Goal: Task Accomplishment & Management: Manage account settings

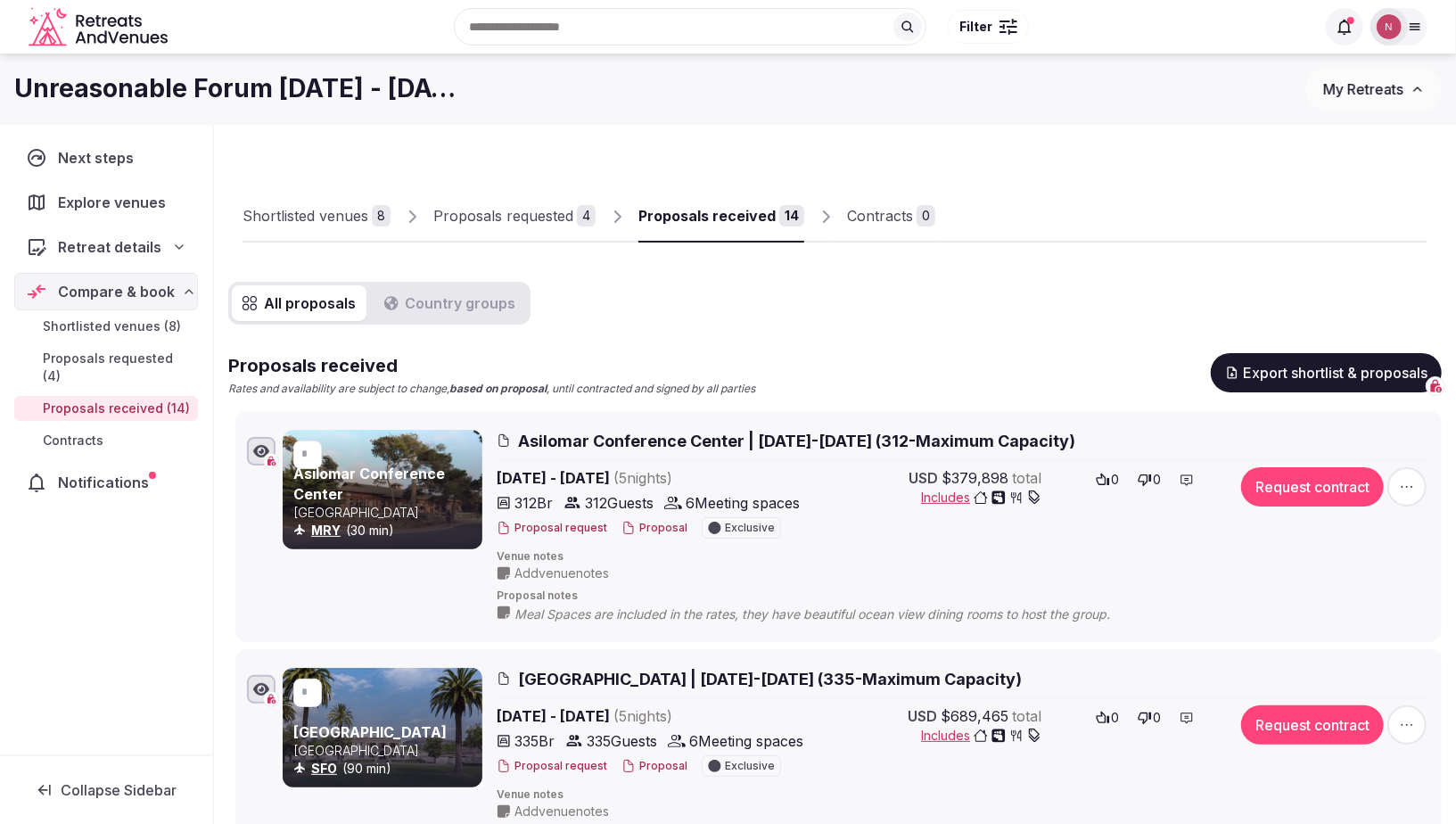
click at [1387, 29] on img at bounding box center [1389, 27] width 25 height 25
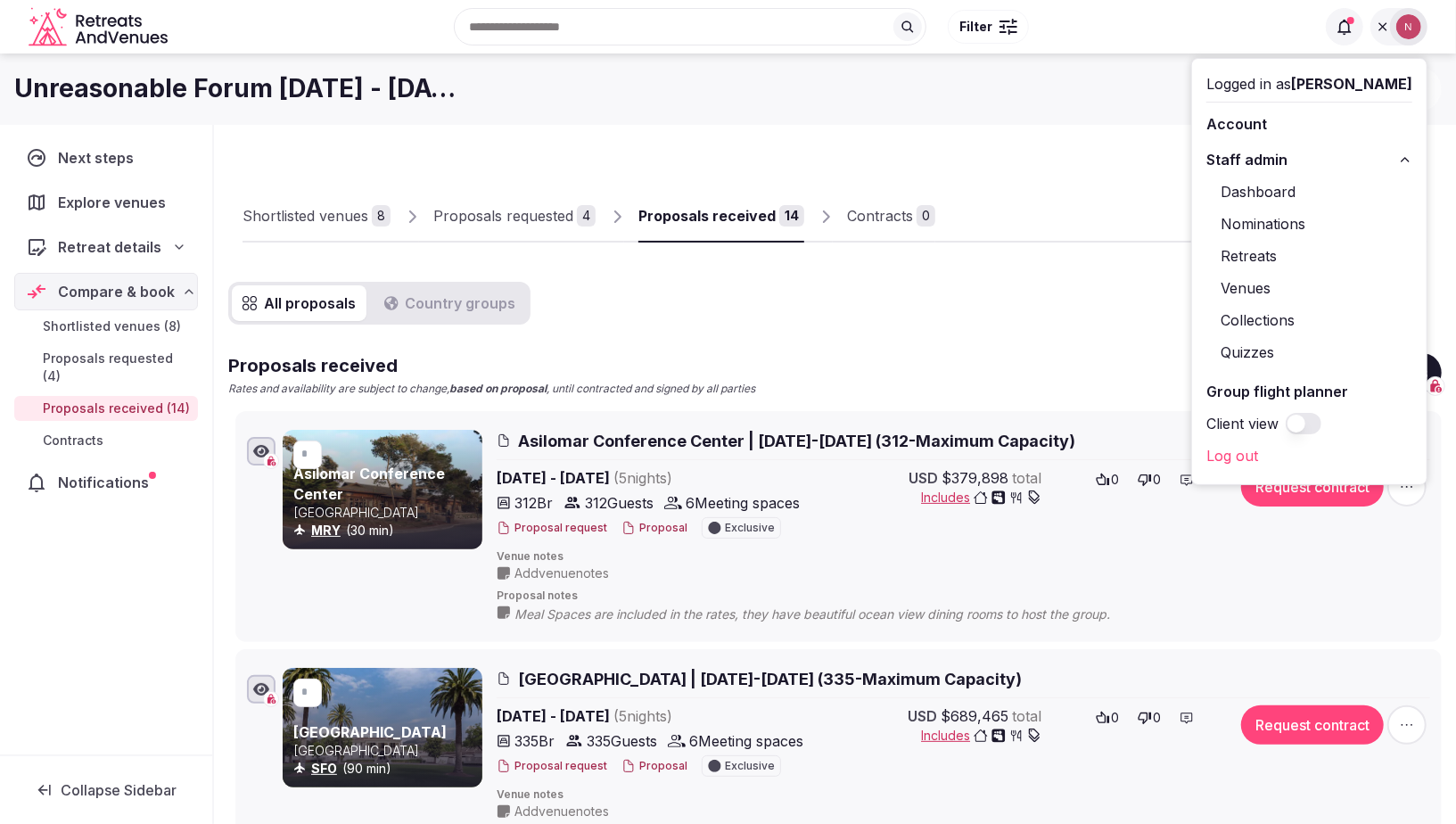
click at [1283, 259] on link "Retreats" at bounding box center [1309, 256] width 206 height 29
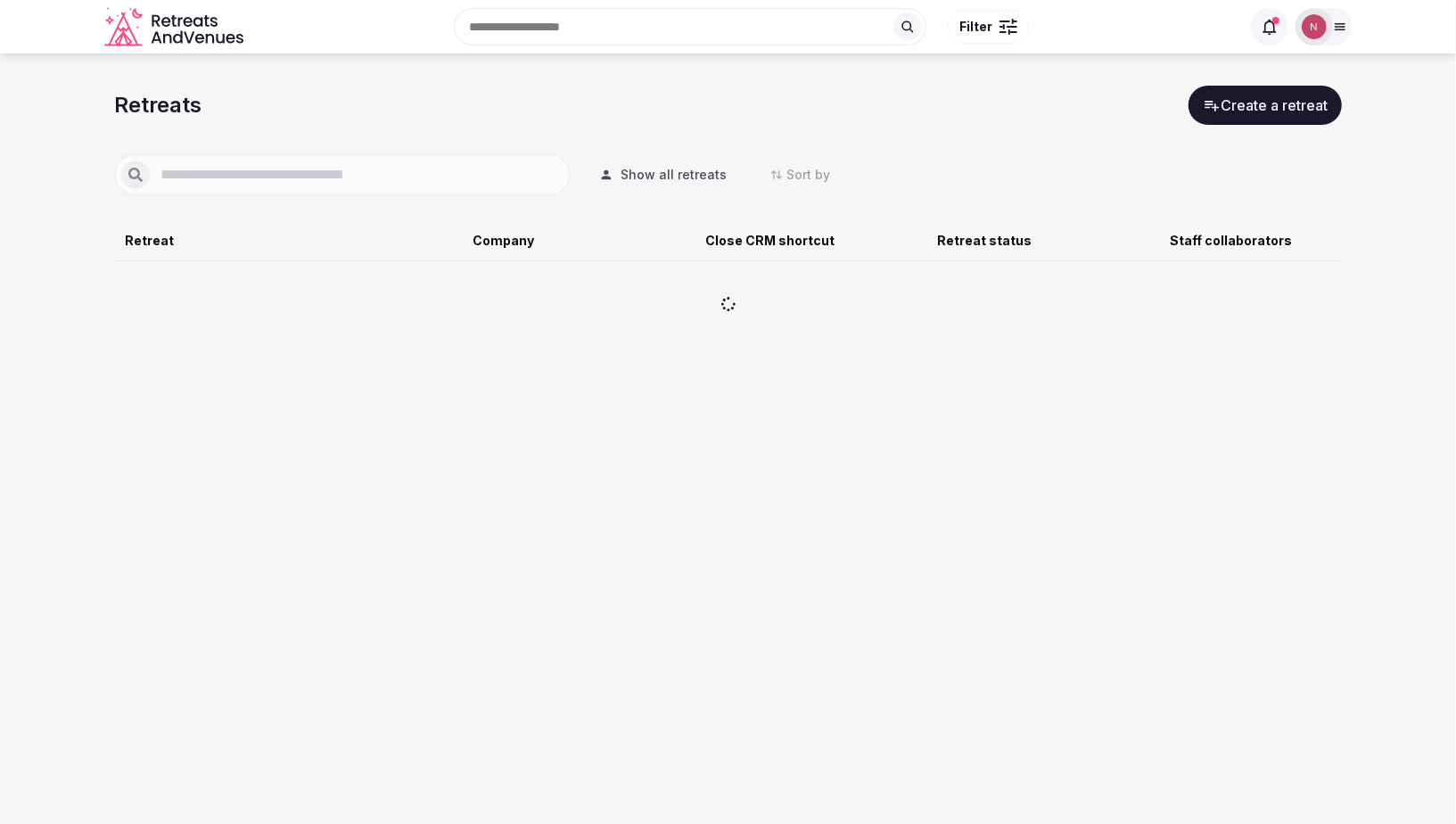
click at [305, 178] on input "text" at bounding box center [356, 175] width 414 height 21
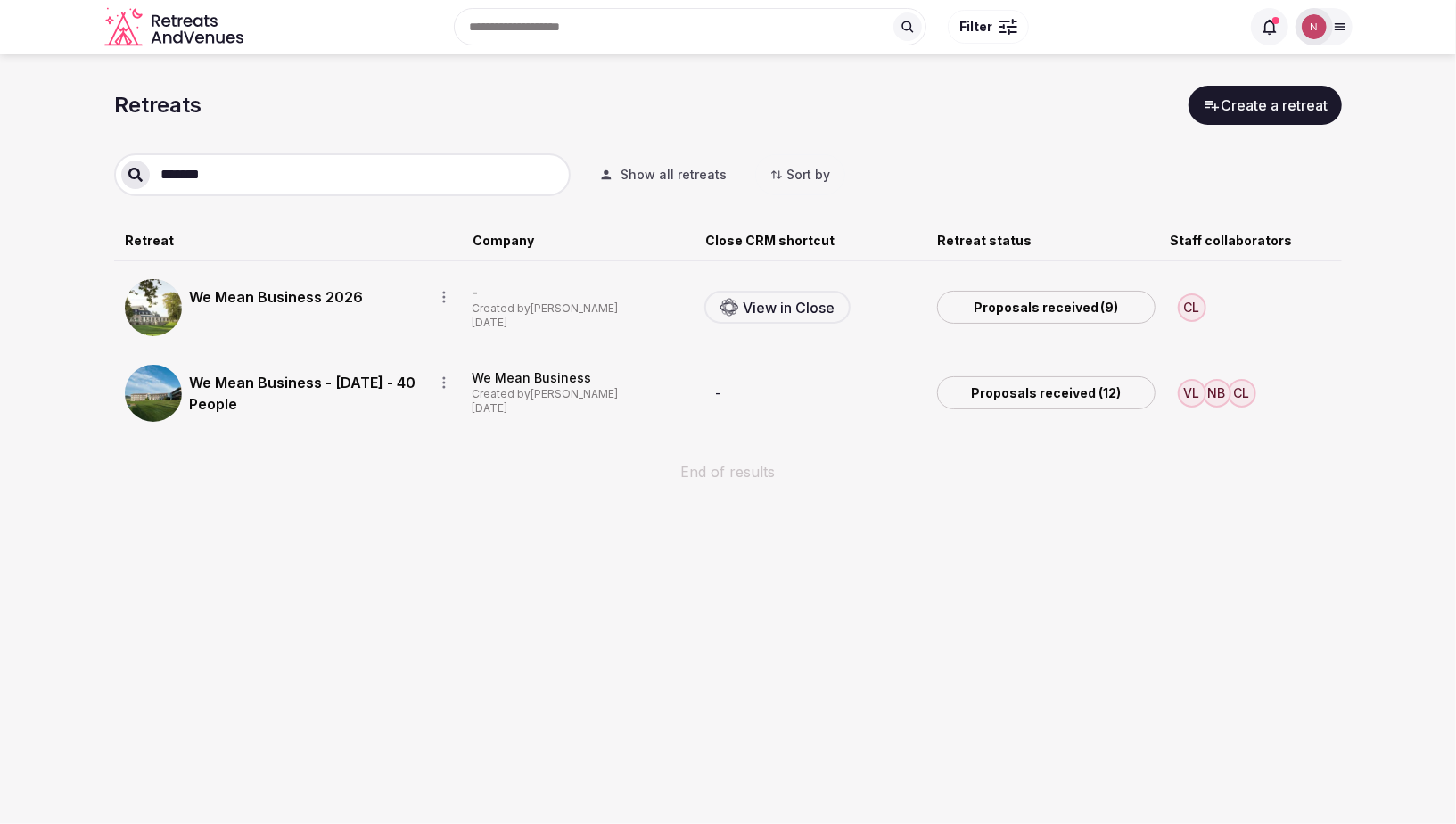
type input "*******"
click at [313, 289] on link "We Mean Business 2026" at bounding box center [304, 297] width 230 height 21
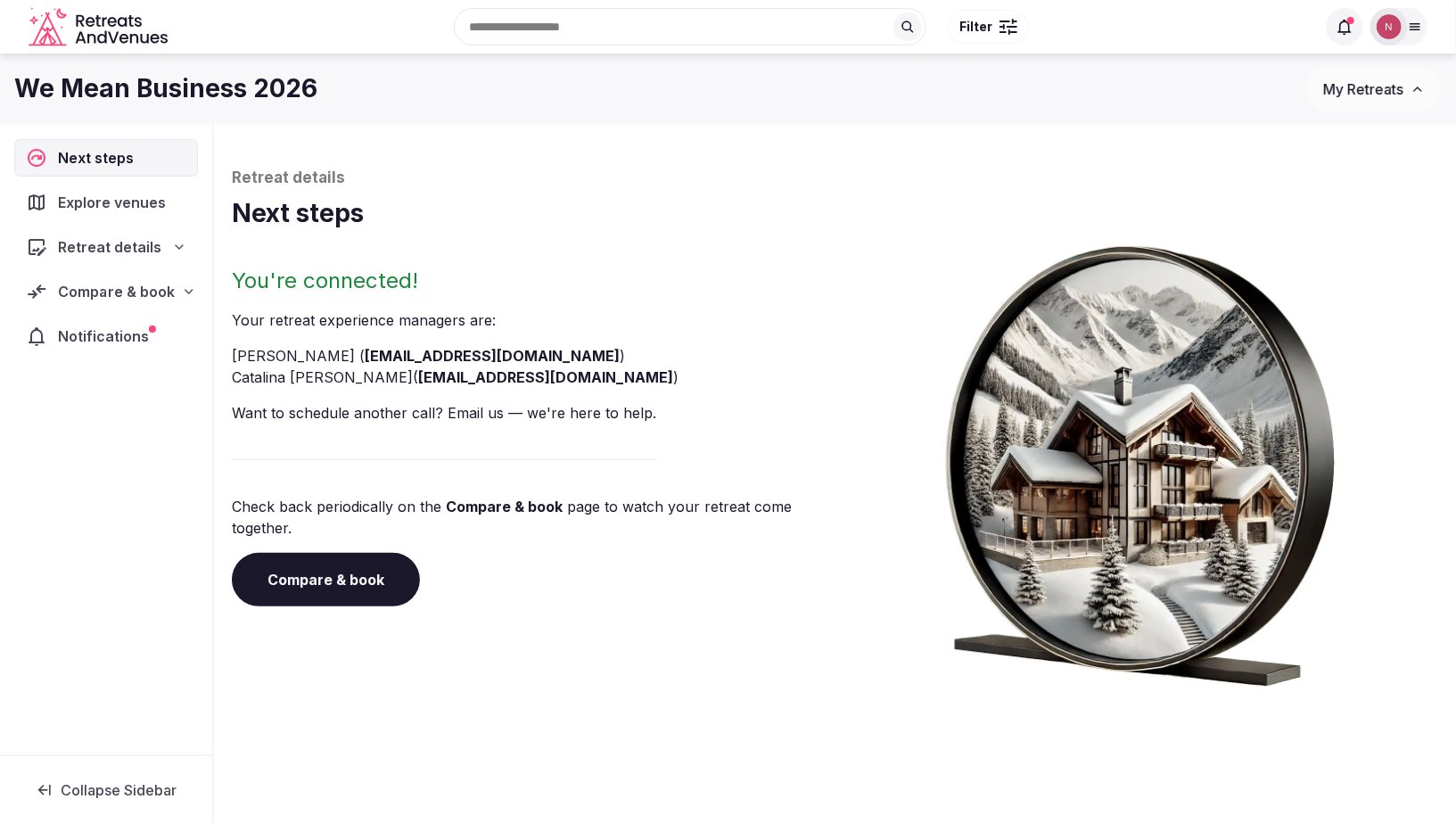
click at [124, 288] on span "Compare & book" at bounding box center [116, 292] width 116 height 21
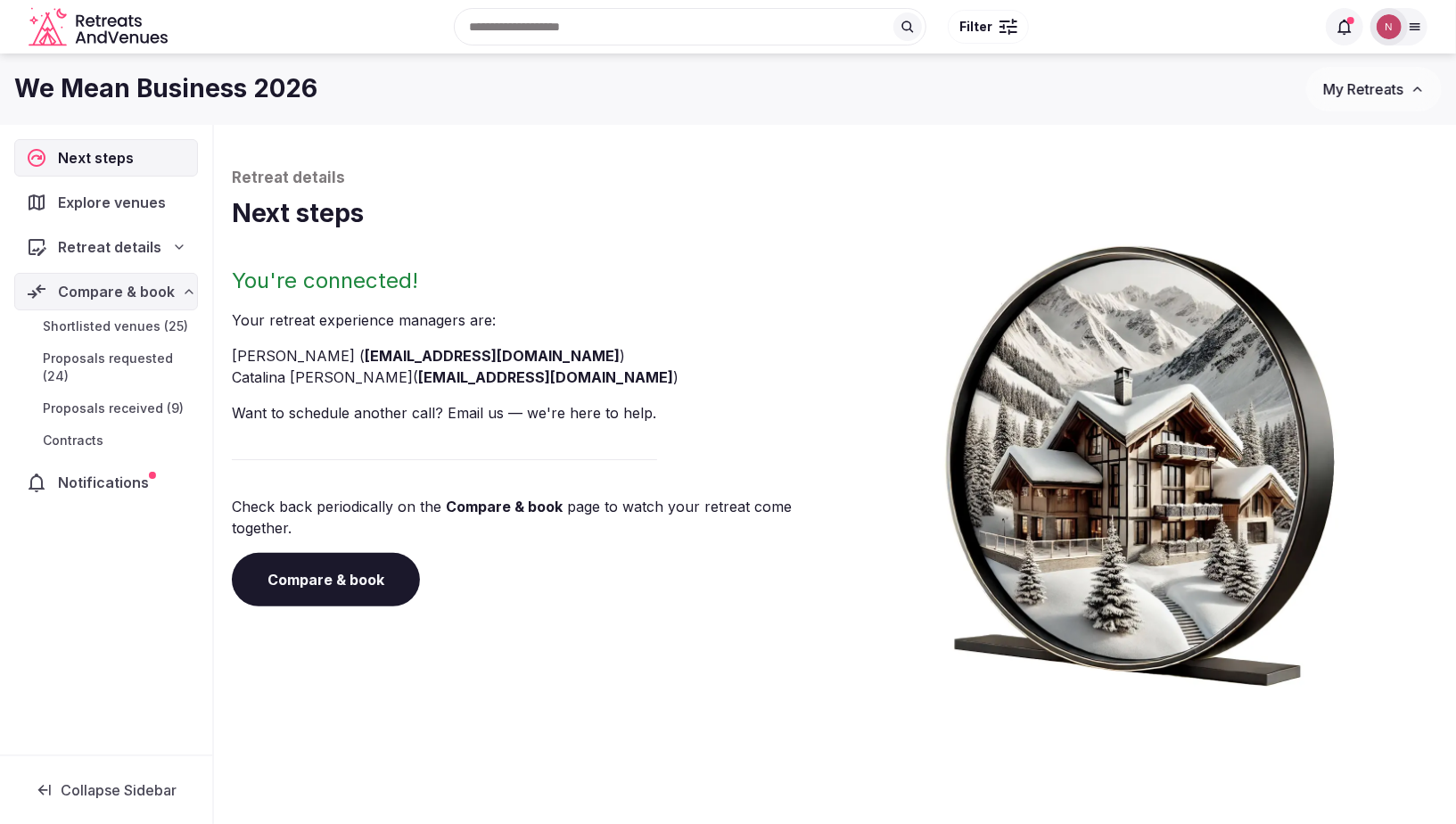
click at [124, 399] on span "Proposals received (9)" at bounding box center [113, 408] width 141 height 18
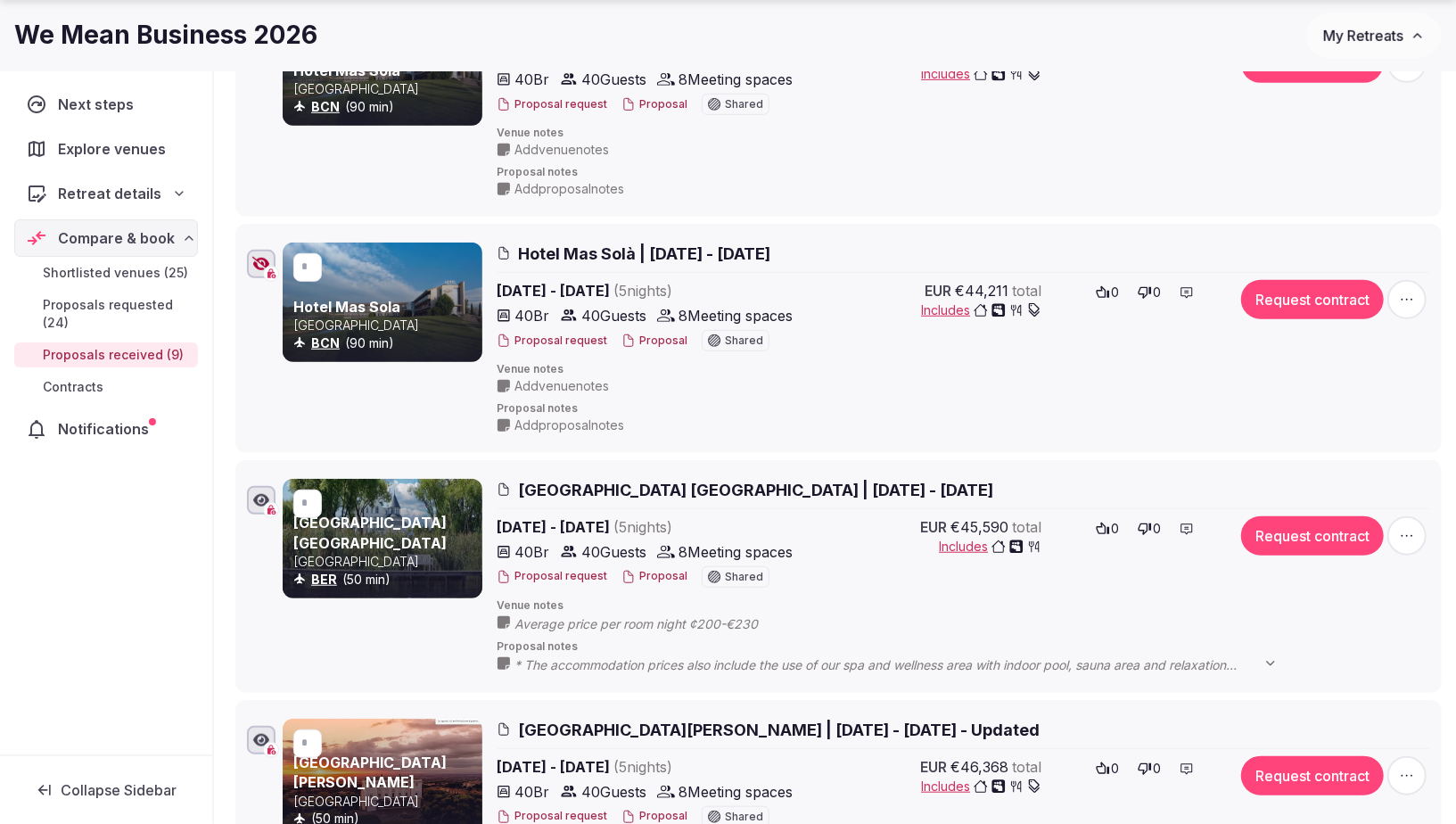
scroll to position [671, 0]
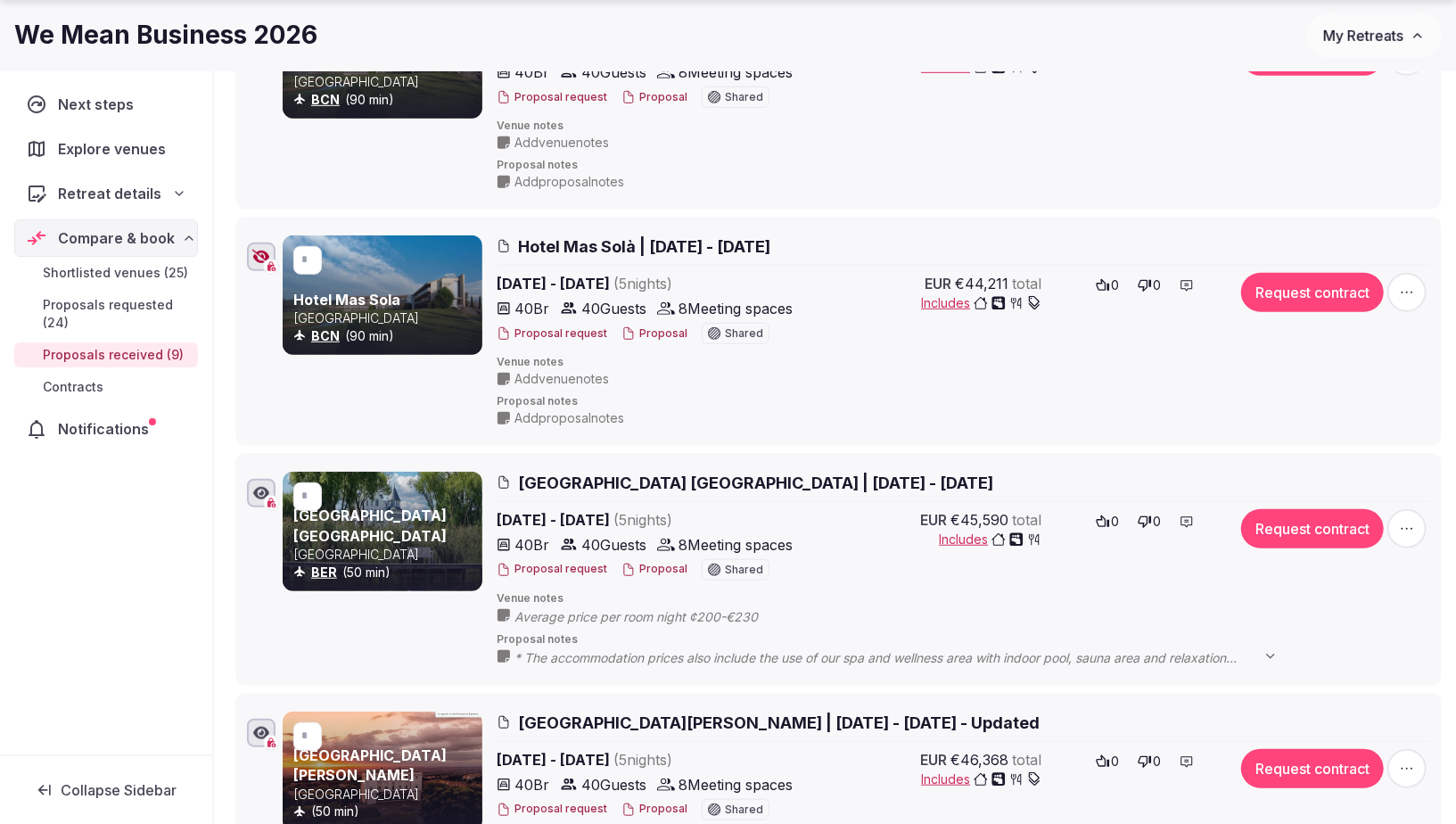
click at [618, 472] on span "[GEOGRAPHIC_DATA] [GEOGRAPHIC_DATA] | [DATE] - [DATE]" at bounding box center [755, 483] width 475 height 22
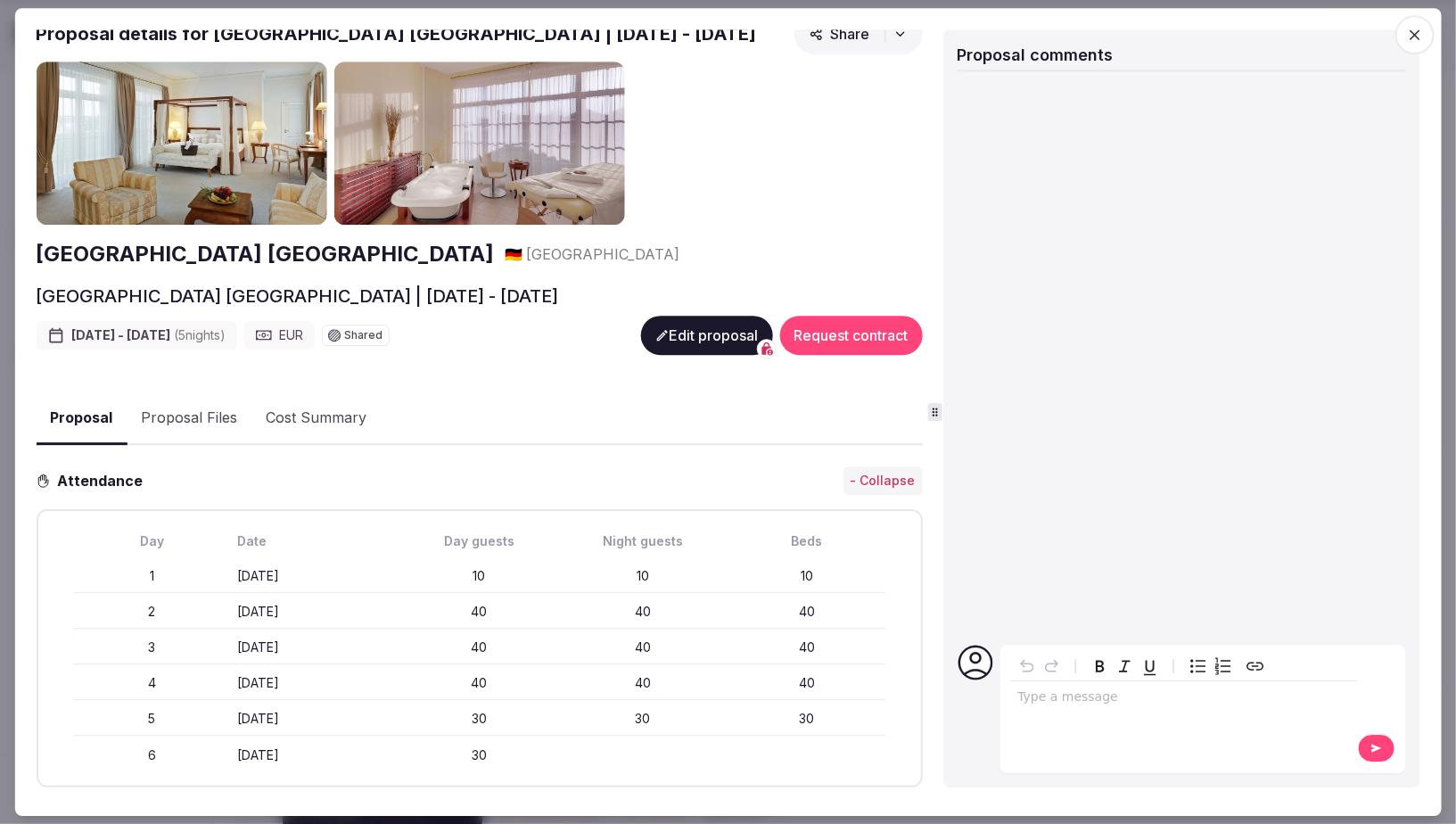
scroll to position [0, 0]
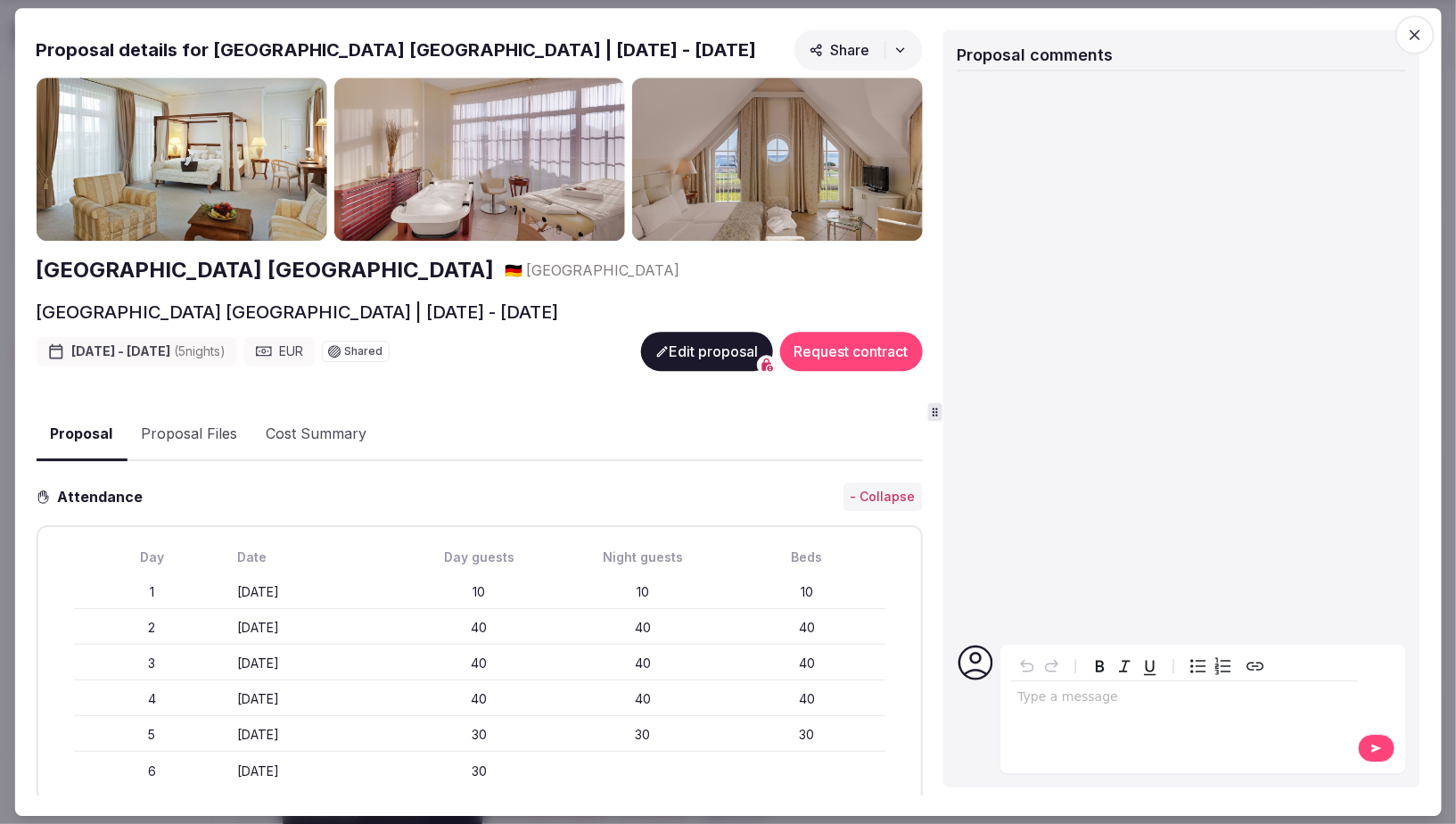
click at [899, 54] on icon "button" at bounding box center [900, 50] width 14 height 14
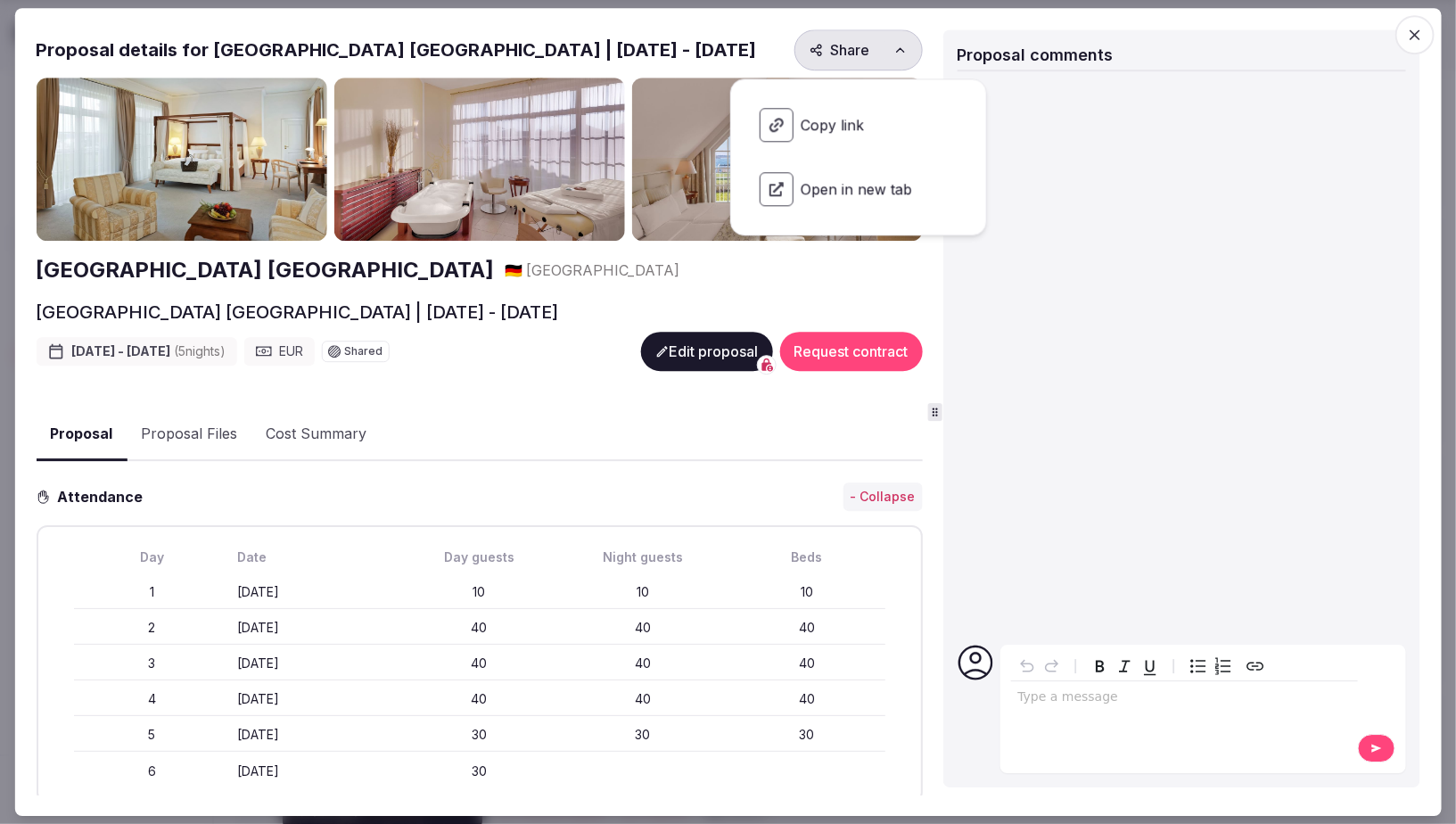
click at [825, 130] on span "Copy link" at bounding box center [858, 125] width 227 height 63
click at [826, 133] on span "Copy link" at bounding box center [858, 125] width 227 height 63
